Goal: Check status: Check status

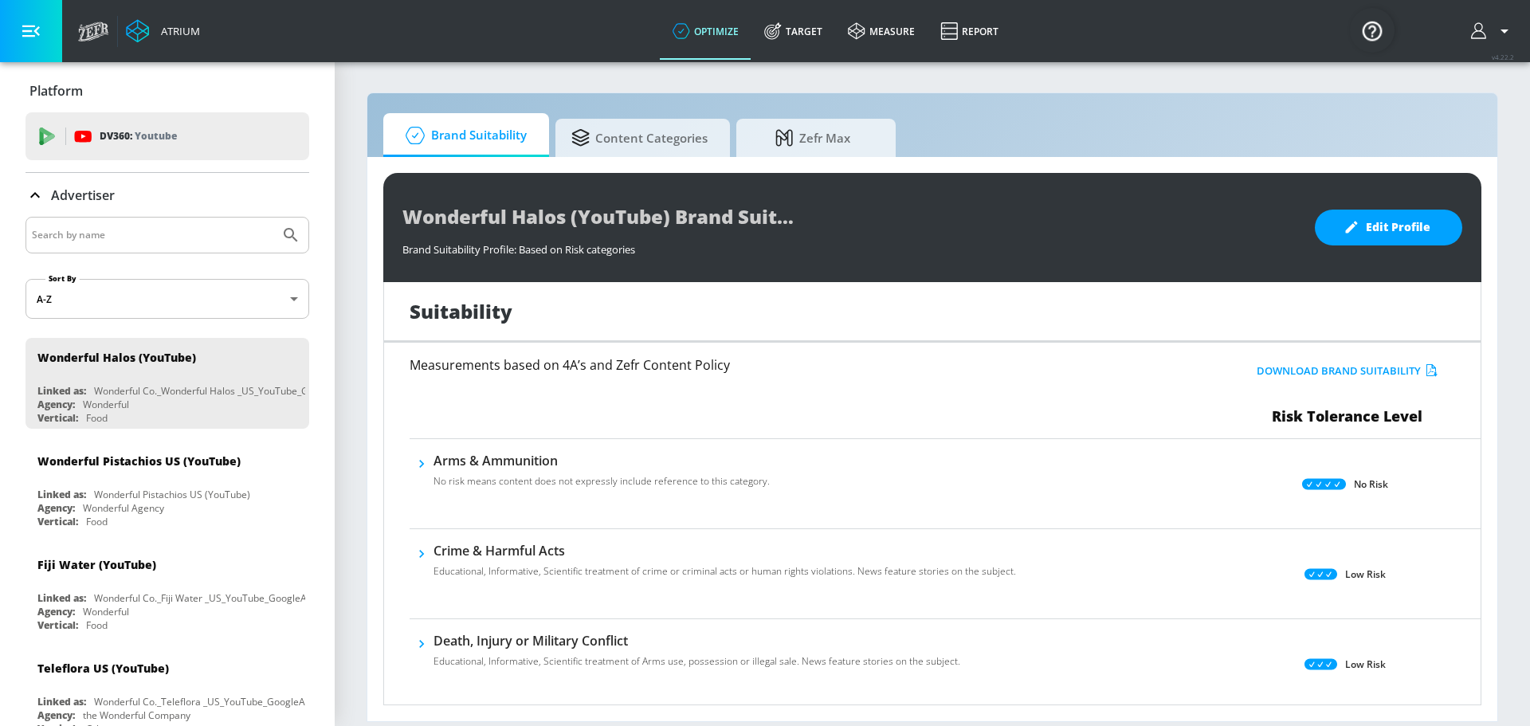
click at [367, 222] on div "Brand Suitability Content Categories Zefr Max Wonderful Halos (YouTube) Brand S…" at bounding box center [933, 407] width 1132 height 630
drag, startPoint x: 367, startPoint y: 222, endPoint x: 368, endPoint y: 191, distance: 31.1
click at [368, 191] on div "Wonderful Halos (YouTube) Brand Suitability Profile Brand Suitability Profile: …" at bounding box center [932, 439] width 1130 height 564
click at [355, 138] on section "Brand Suitability Content Categories Zefr Max Wonderful Halos (YouTube) Brand S…" at bounding box center [932, 393] width 1195 height 665
click at [470, 75] on section "Brand Suitability Content Categories Zefr Max Wonderful Halos (YouTube) Brand S…" at bounding box center [932, 393] width 1195 height 665
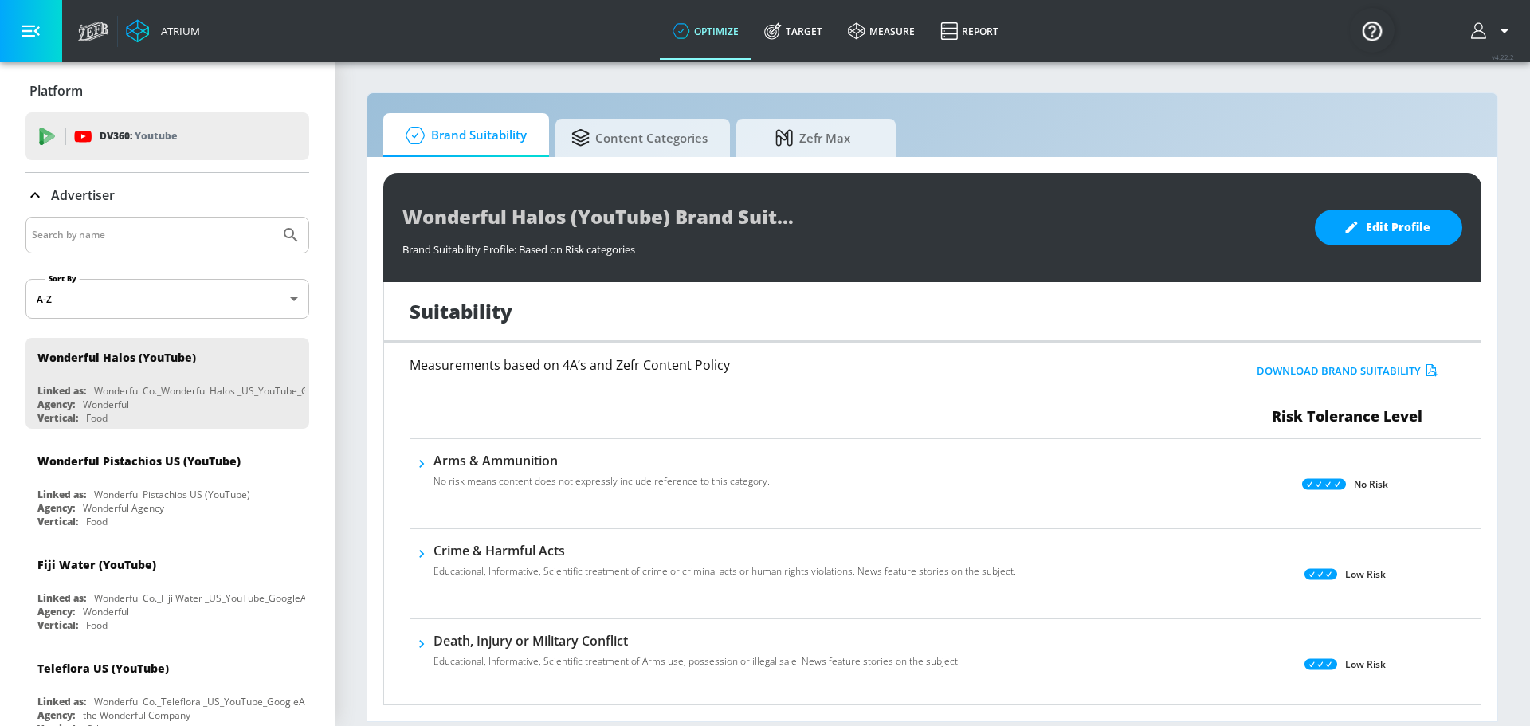
click at [360, 73] on section "Brand Suitability Content Categories Zefr Max Wonderful Halos (YouTube) Brand S…" at bounding box center [932, 393] width 1195 height 665
